Goal: Task Accomplishment & Management: Use online tool/utility

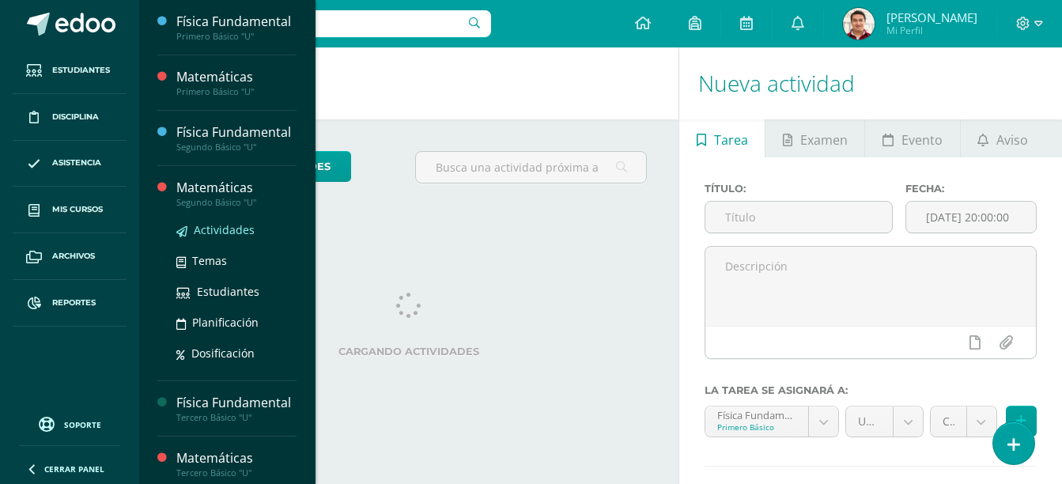
click at [237, 237] on span "Actividades" at bounding box center [224, 229] width 61 height 15
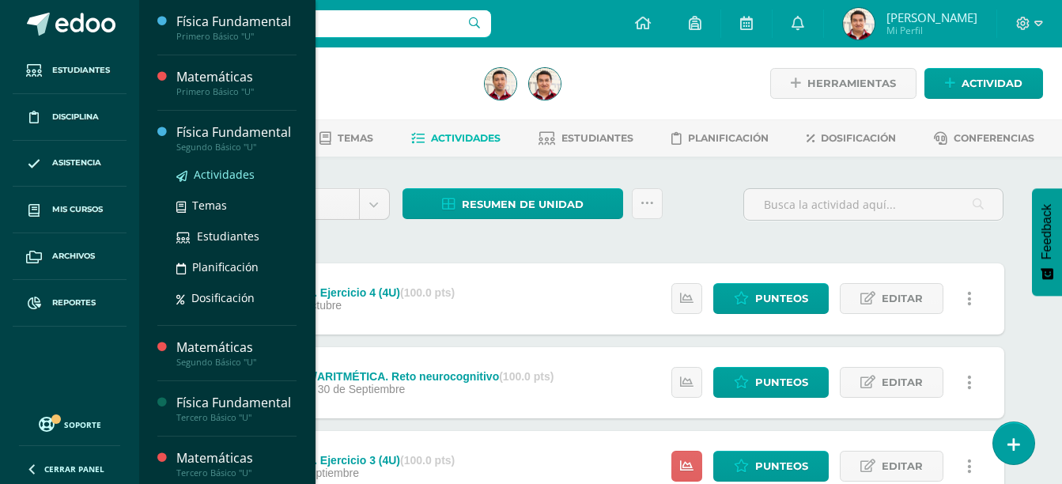
click at [225, 182] on span "Actividades" at bounding box center [224, 174] width 61 height 15
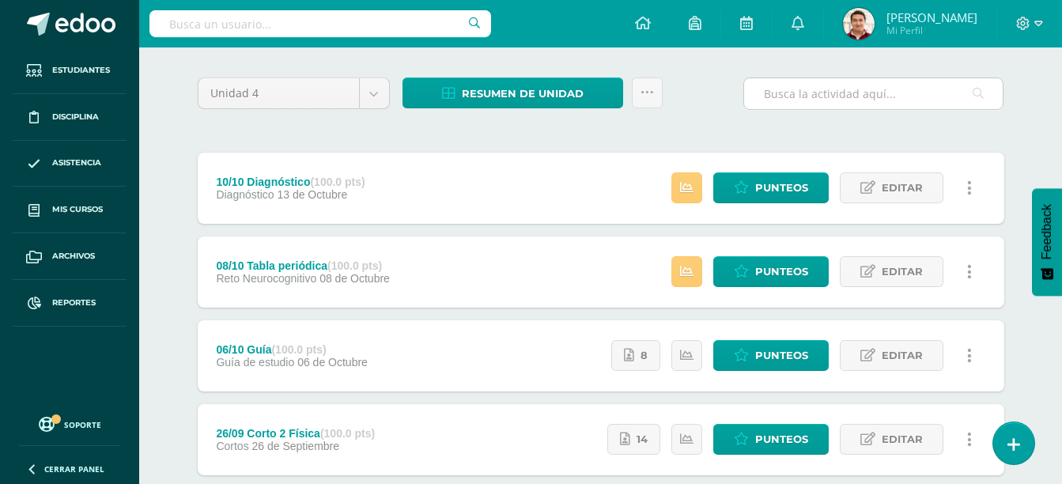
scroll to position [112, 0]
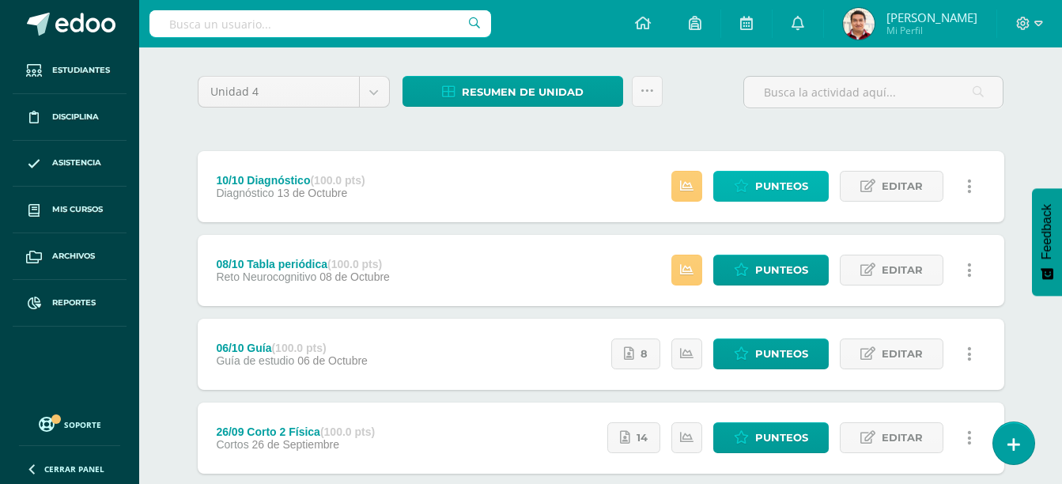
click at [807, 196] on span "Punteos" at bounding box center [781, 186] width 53 height 29
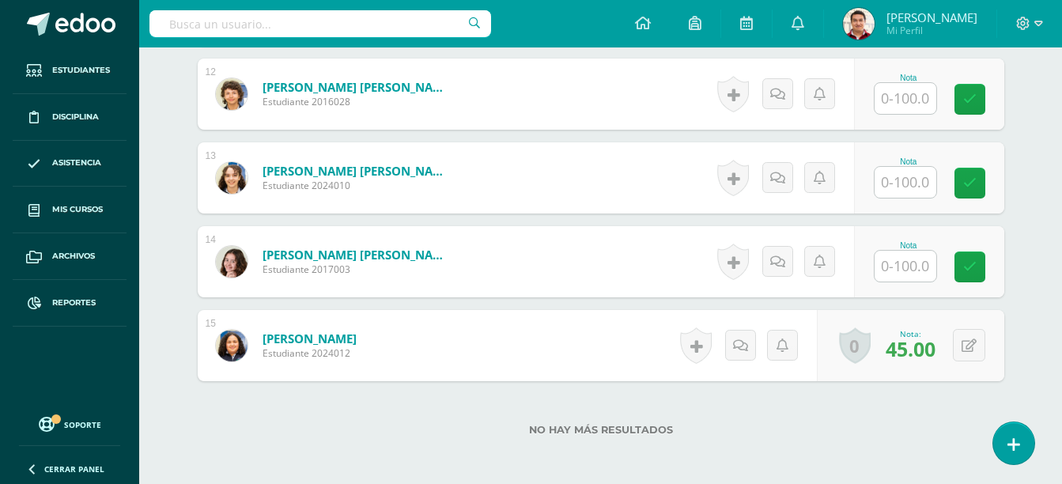
scroll to position [1499, 0]
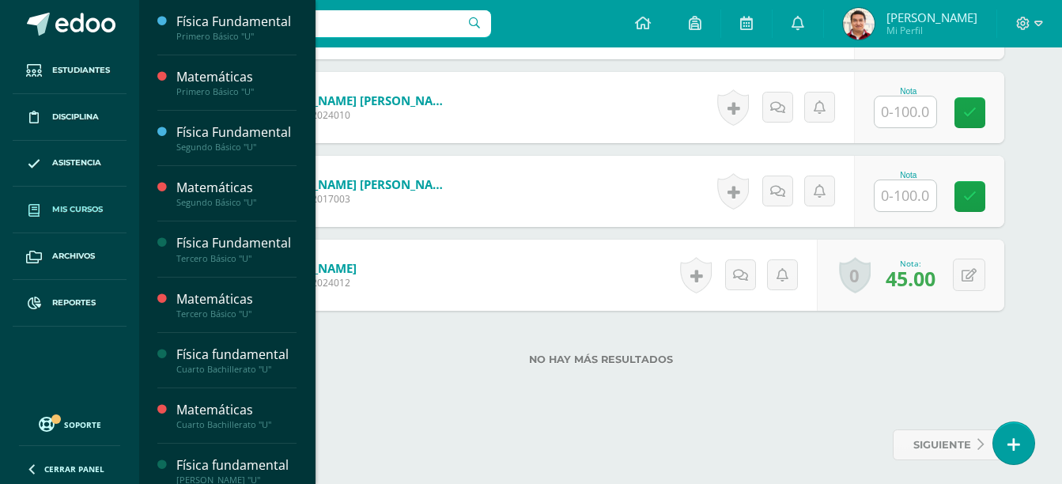
click at [77, 212] on span "Mis cursos" at bounding box center [77, 209] width 51 height 13
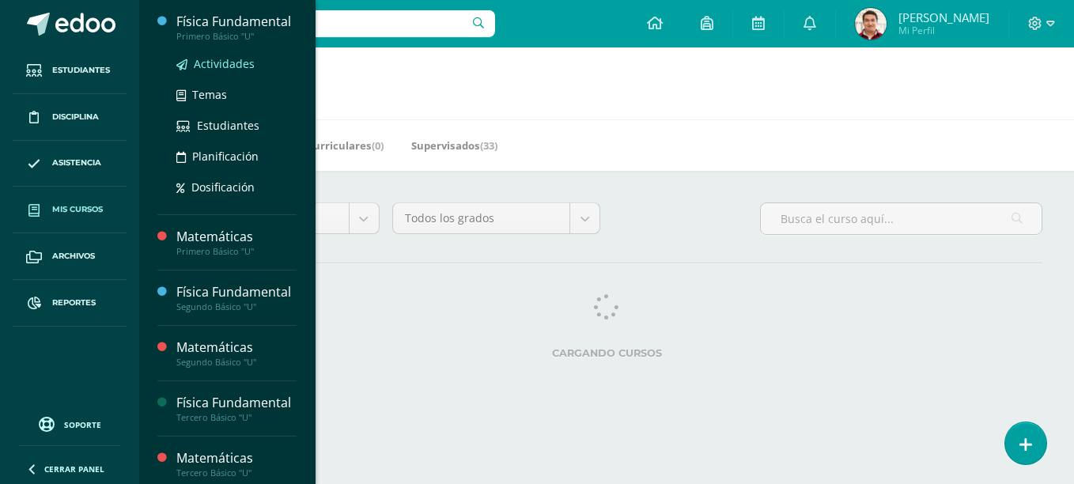
click at [243, 71] on span "Actividades" at bounding box center [224, 63] width 61 height 15
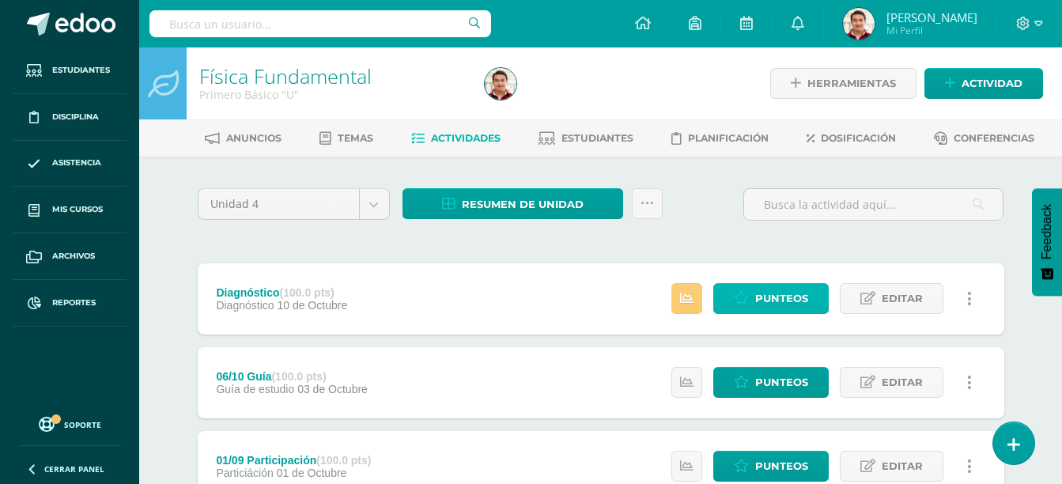
click at [764, 300] on span "Punteos" at bounding box center [781, 298] width 53 height 29
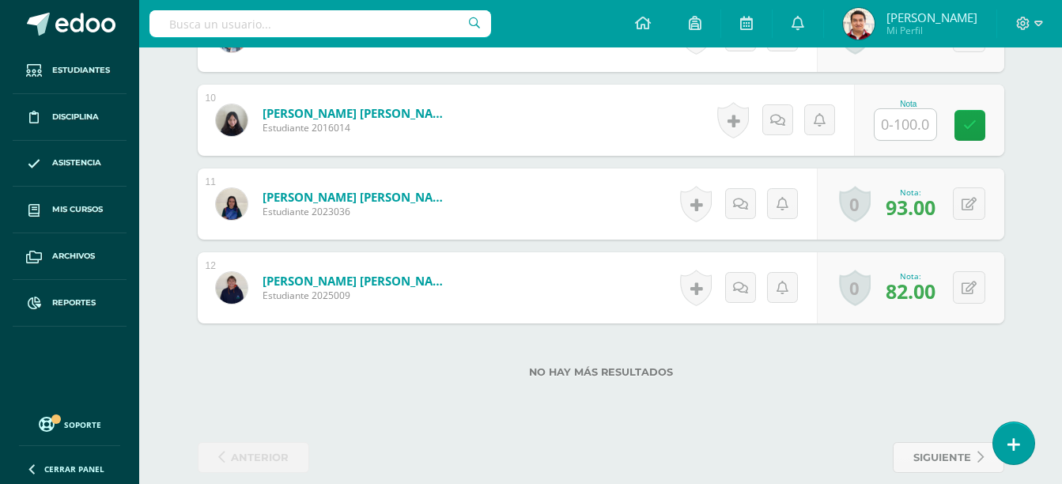
scroll to position [1255, 0]
